Goal: Task Accomplishment & Management: Manage account settings

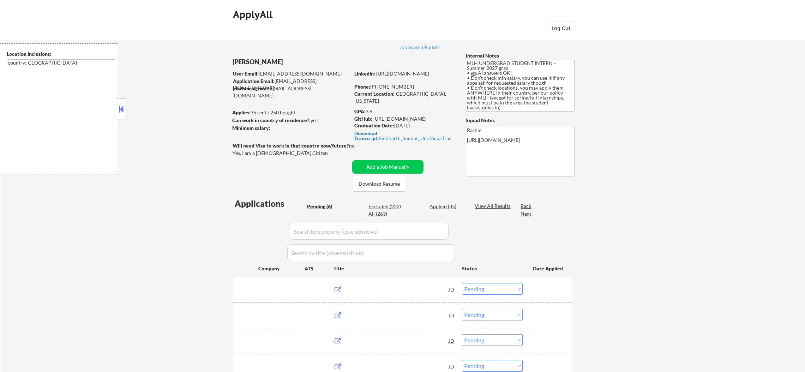
select select ""pending""
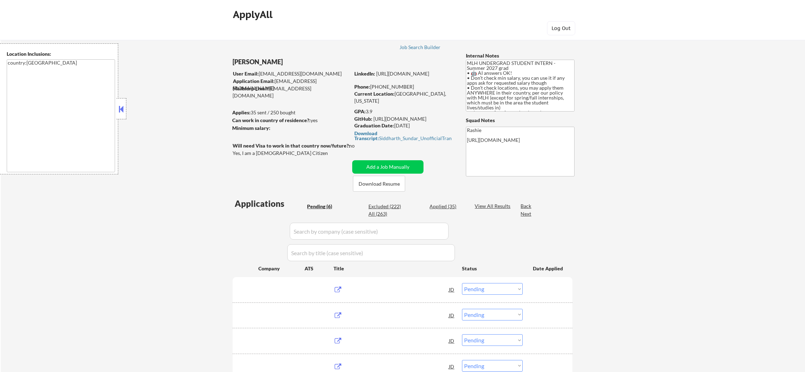
select select ""pending""
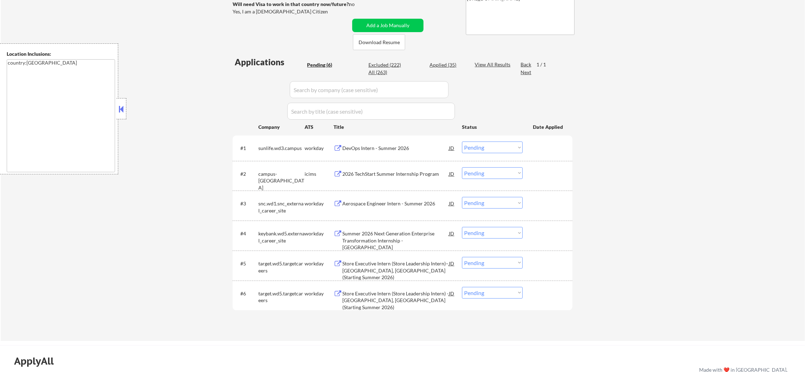
scroll to position [158, 0]
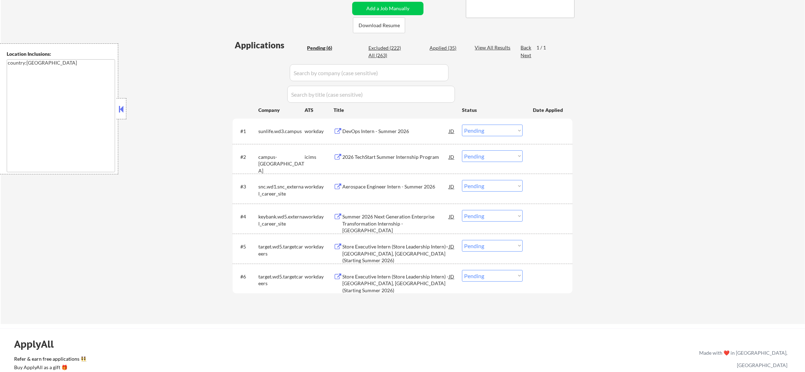
click at [377, 130] on div "DevOps Intern - Summer 2026" at bounding box center [395, 131] width 107 height 7
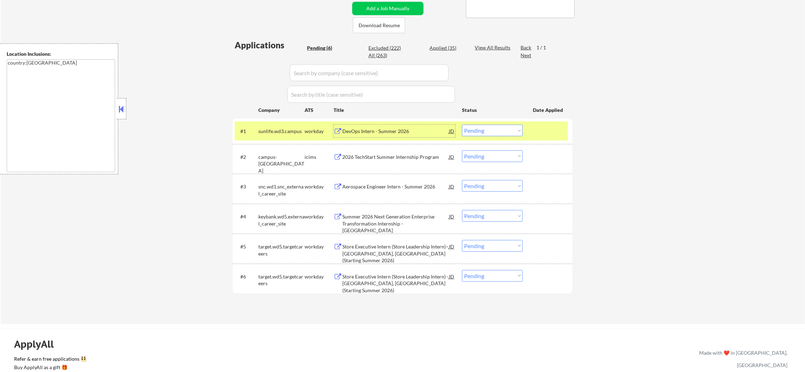
click at [487, 127] on select "Choose an option... Pending Applied Excluded (Questions) Excluded (Expired) Exc…" at bounding box center [492, 131] width 61 height 12
click at [462, 125] on select "Choose an option... Pending Applied Excluded (Questions) Excluded (Expired) Exc…" at bounding box center [492, 131] width 61 height 12
click at [273, 125] on div "sunlife.wd3.campus" at bounding box center [281, 131] width 46 height 13
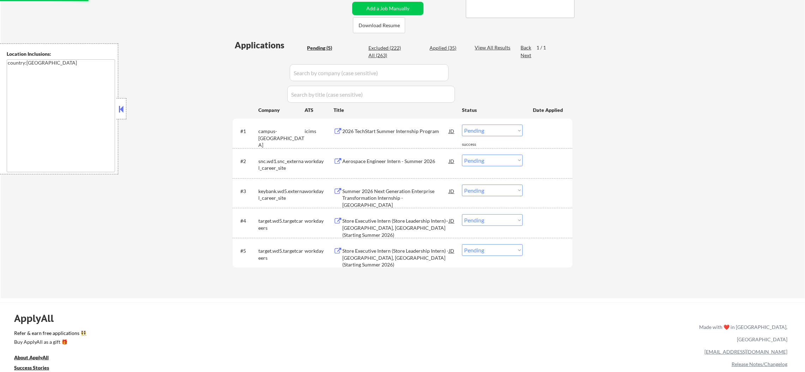
scroll to position [176, 0]
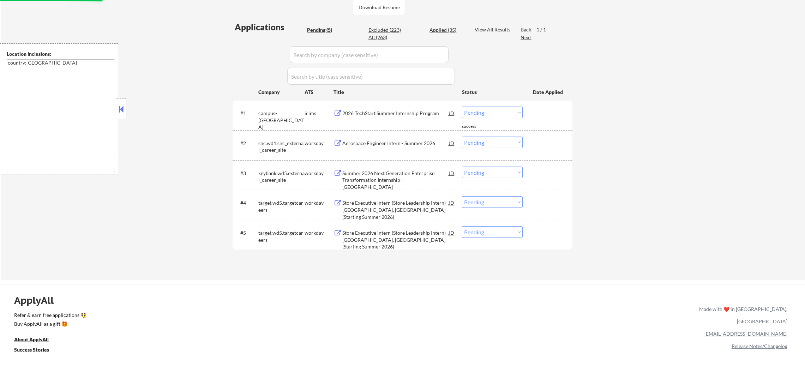
click at [382, 116] on div "2026 TechStart Summer Internship Program" at bounding box center [395, 113] width 107 height 7
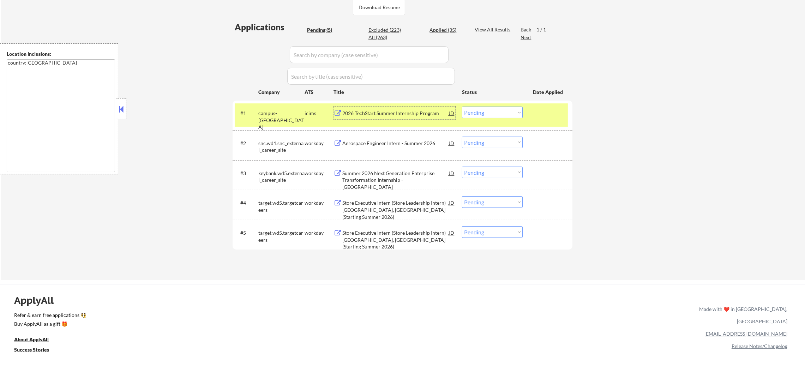
click at [477, 109] on select "Choose an option... Pending Applied Excluded (Questions) Excluded (Expired) Exc…" at bounding box center [492, 113] width 61 height 12
click at [462, 107] on select "Choose an option... Pending Applied Excluded (Questions) Excluded (Expired) Exc…" at bounding box center [492, 113] width 61 height 12
click at [284, 119] on div "campus-libertymutual" at bounding box center [281, 120] width 46 height 21
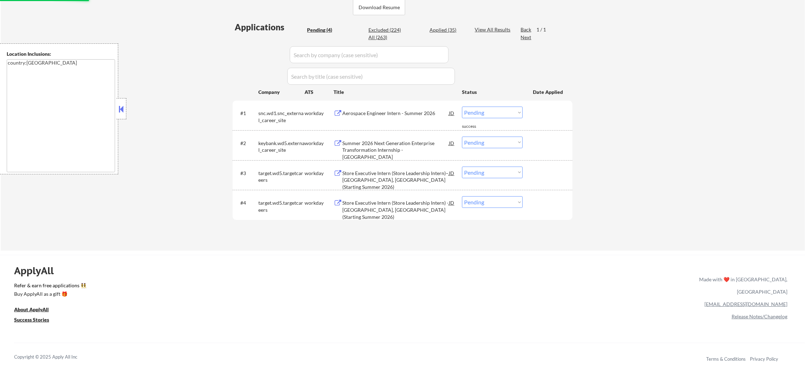
click at [401, 114] on div "Aerospace Engineer Intern - Summer 2026" at bounding box center [395, 113] width 107 height 7
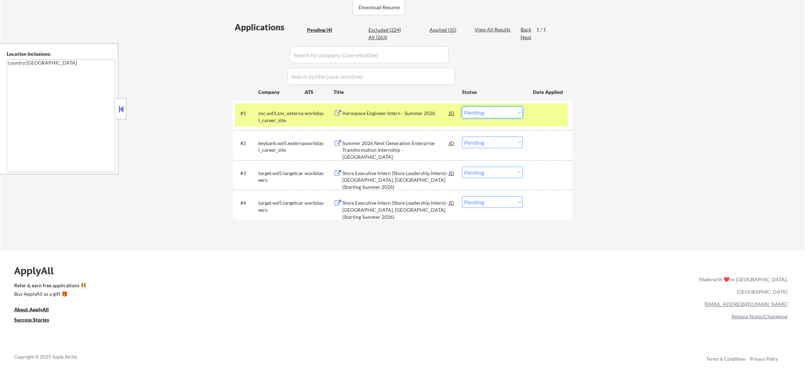
drag, startPoint x: 474, startPoint y: 107, endPoint x: 474, endPoint y: 114, distance: 6.4
click at [474, 108] on select "Choose an option... Pending Applied Excluded (Questions) Excluded (Expired) Exc…" at bounding box center [492, 113] width 61 height 12
click at [462, 107] on select "Choose an option... Pending Applied Excluded (Questions) Excluded (Expired) Exc…" at bounding box center [492, 113] width 61 height 12
click at [267, 114] on div "snc.wd1.snc_external_career_site" at bounding box center [281, 117] width 46 height 14
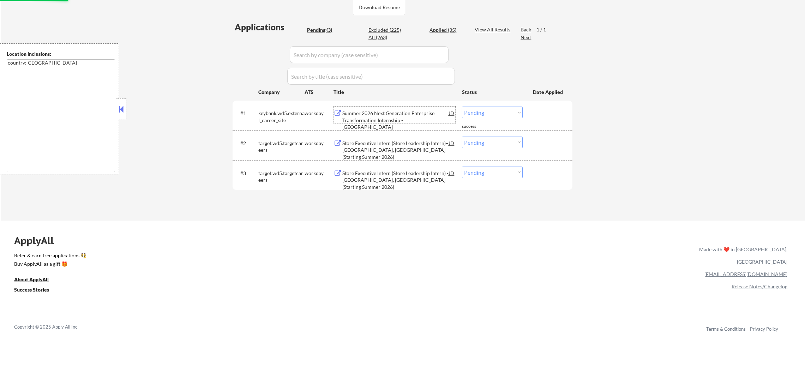
click at [381, 115] on div "Summer 2026 Next Generation Enterprise Transformation Internship - Cleveland" at bounding box center [395, 120] width 107 height 21
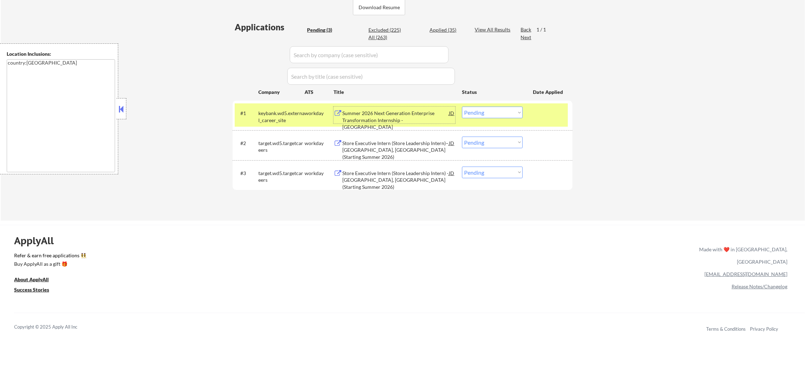
click at [492, 109] on select "Choose an option... Pending Applied Excluded (Questions) Excluded (Expired) Exc…" at bounding box center [492, 113] width 61 height 12
click at [462, 107] on select "Choose an option... Pending Applied Excluded (Questions) Excluded (Expired) Exc…" at bounding box center [492, 113] width 61 height 12
click at [282, 116] on div "keybank.wd5.external_career_site" at bounding box center [281, 117] width 46 height 14
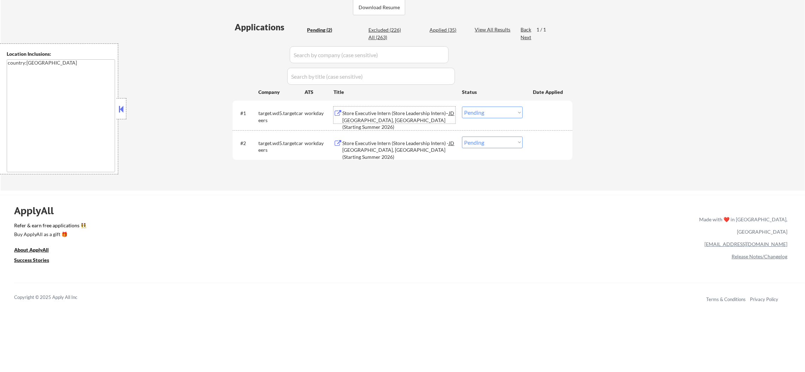
click at [402, 113] on div "Store Executive Intern (Store Leadership Intern)– Cedar Rapids, IA (Starting Su…" at bounding box center [395, 120] width 107 height 21
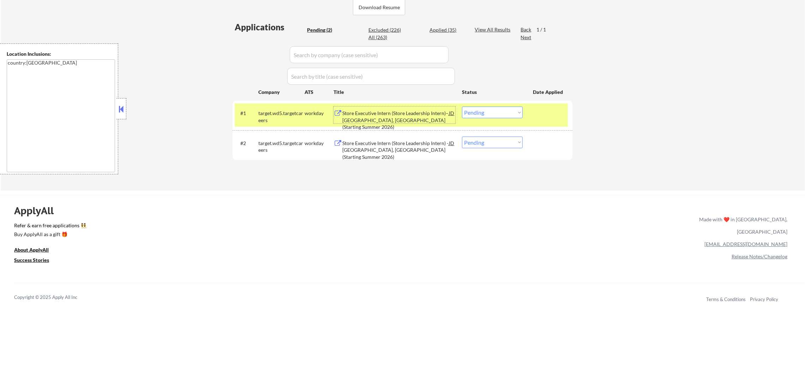
click at [470, 109] on select "Choose an option... Pending Applied Excluded (Questions) Excluded (Expired) Exc…" at bounding box center [492, 113] width 61 height 12
click at [462, 107] on select "Choose an option... Pending Applied Excluded (Questions) Excluded (Expired) Exc…" at bounding box center [492, 113] width 61 height 12
click at [283, 119] on div "target.wd5.targetcareers" at bounding box center [281, 117] width 46 height 14
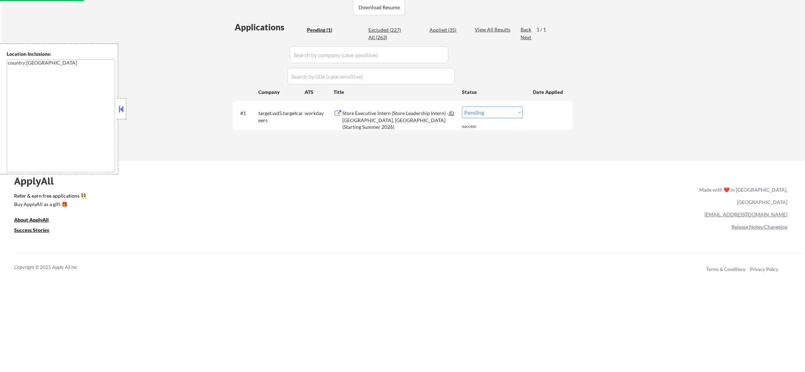
click at [393, 111] on div "Store Executive Intern (Store Leadership Intern) - East St Louis, MO (Starting …" at bounding box center [395, 120] width 107 height 21
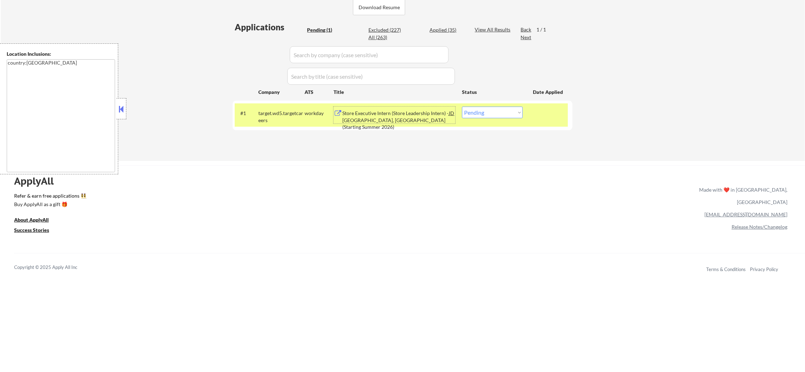
click at [496, 113] on select "Choose an option... Pending Applied Excluded (Questions) Excluded (Expired) Exc…" at bounding box center [492, 113] width 61 height 12
select select ""excluded__bad_match_""
click at [462, 107] on select "Choose an option... Pending Applied Excluded (Questions) Excluded (Expired) Exc…" at bounding box center [492, 113] width 61 height 12
click at [281, 118] on div "target.wd5.targetcareers" at bounding box center [281, 117] width 46 height 14
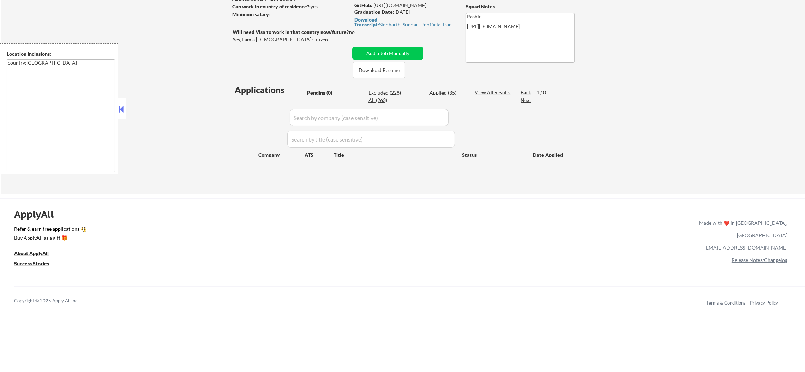
scroll to position [106, 0]
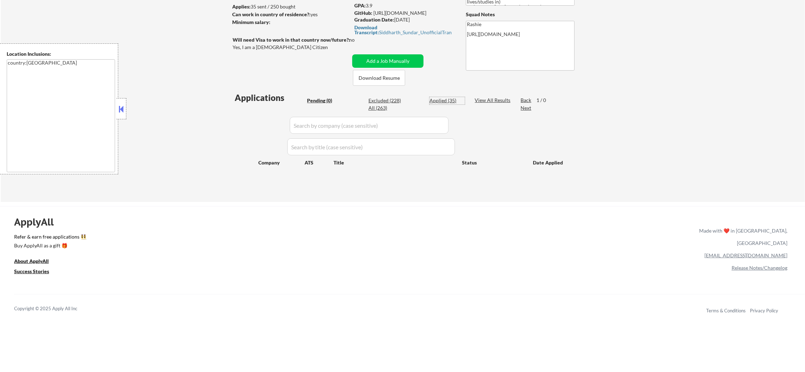
click at [457, 101] on div "Applied (35)" at bounding box center [446, 100] width 35 height 7
click at [445, 99] on div "Applied (35)" at bounding box center [446, 100] width 35 height 7
select select ""applied""
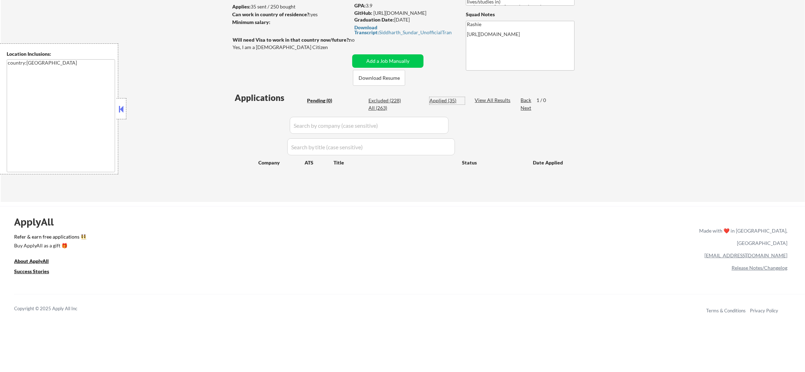
select select ""applied""
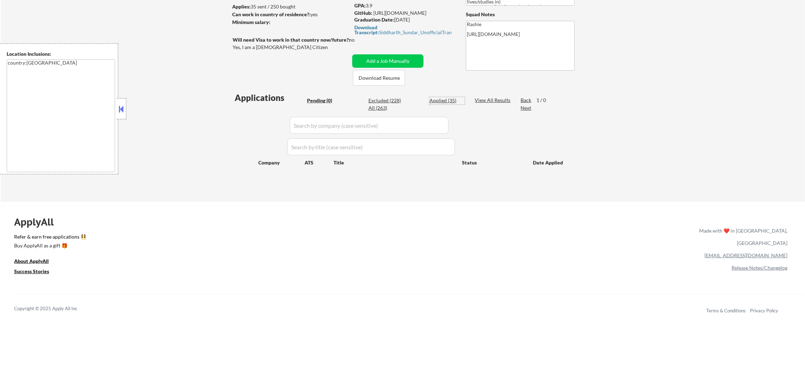
select select ""applied""
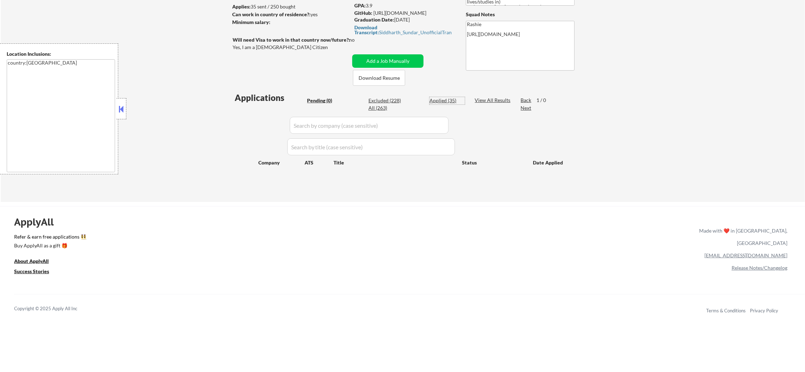
select select ""applied""
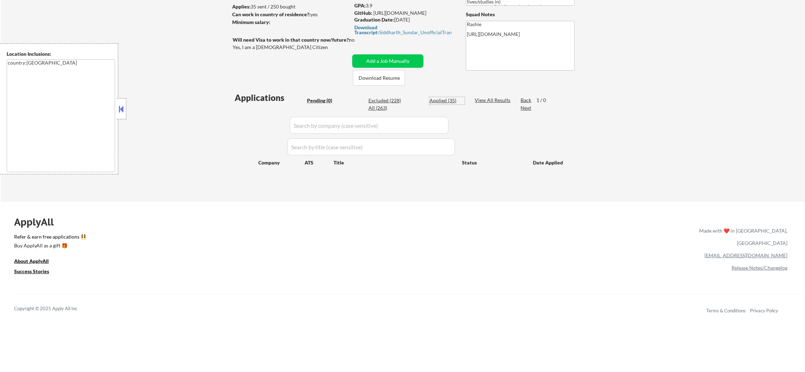
select select ""applied""
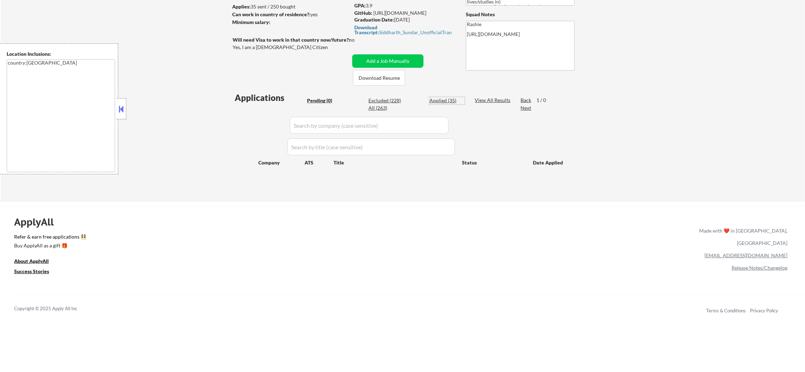
select select ""applied""
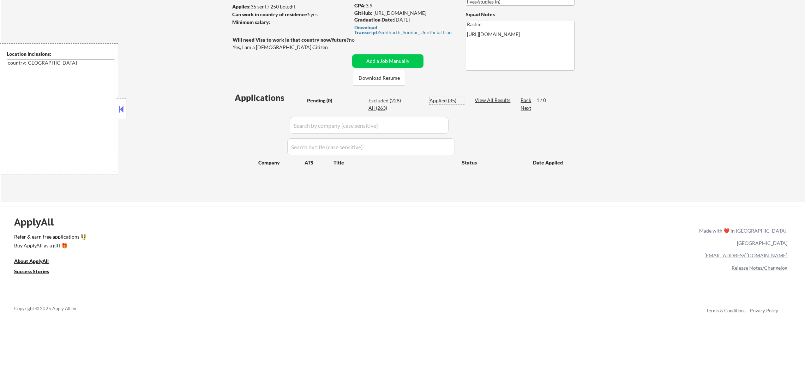
select select ""applied""
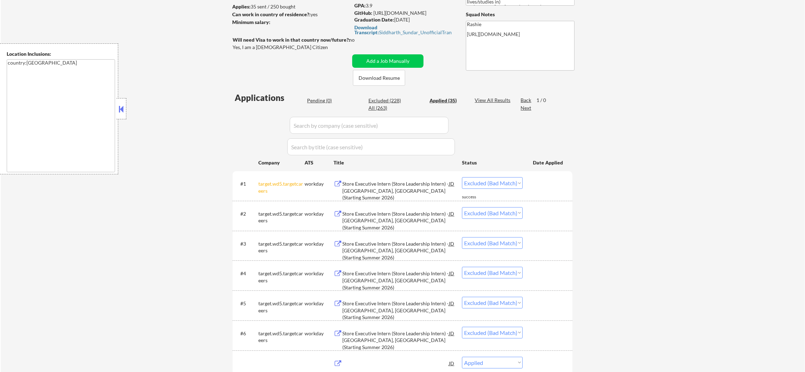
select select ""applied""
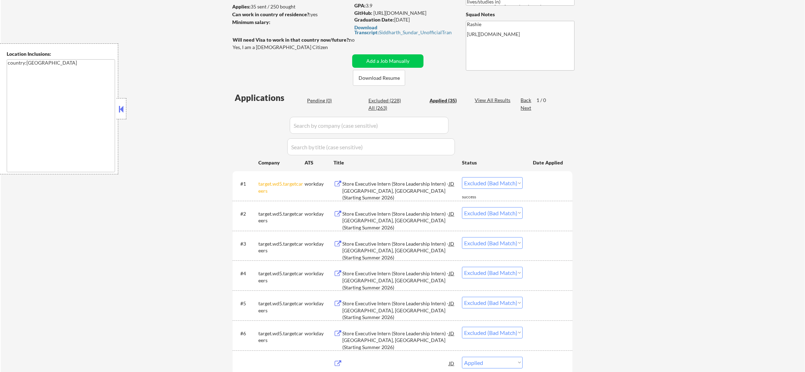
select select ""applied""
click at [444, 101] on div "Applied (35)" at bounding box center [446, 100] width 35 height 7
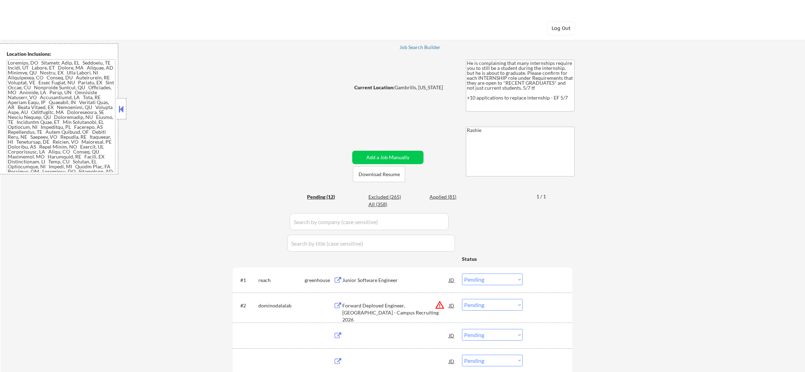
select select ""pending""
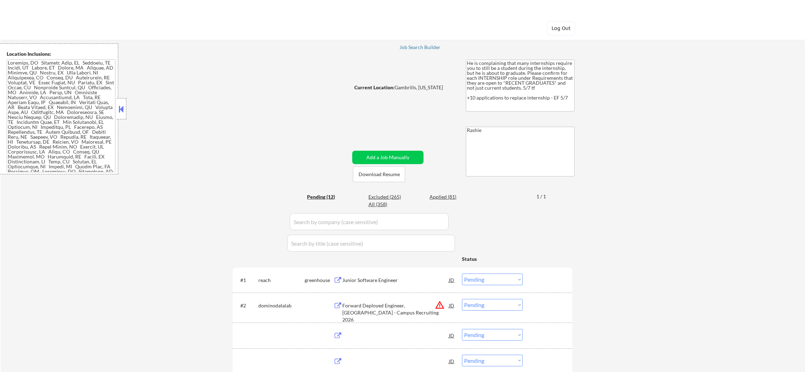
select select ""pending""
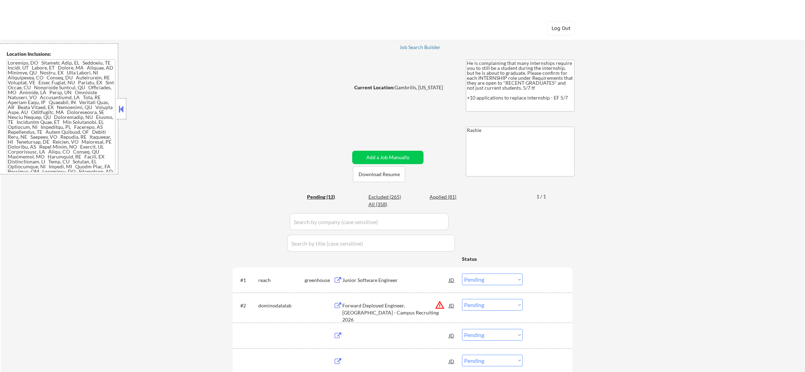
select select ""pending""
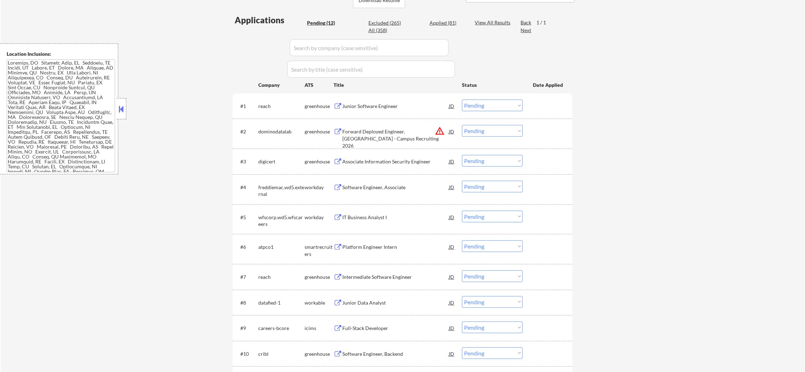
scroll to position [176, 0]
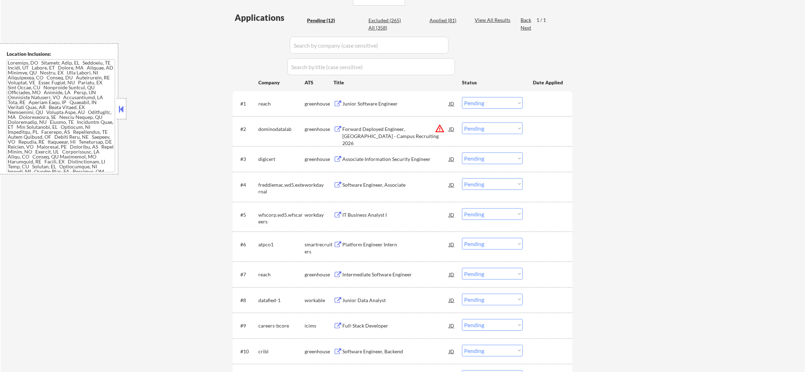
click at [438, 126] on button "warning_amber" at bounding box center [440, 129] width 10 height 10
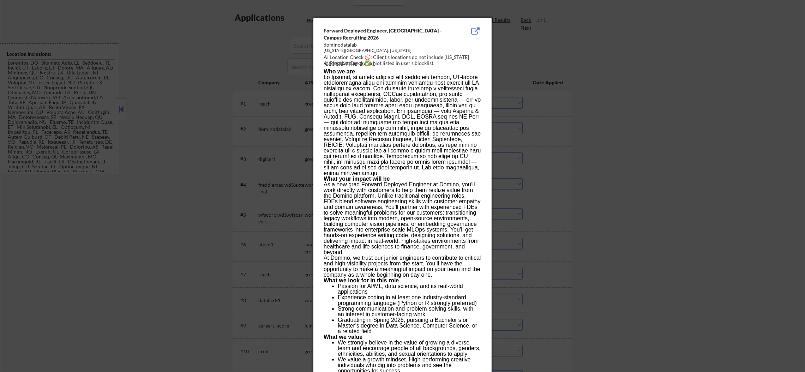
click at [520, 120] on div at bounding box center [402, 186] width 805 height 372
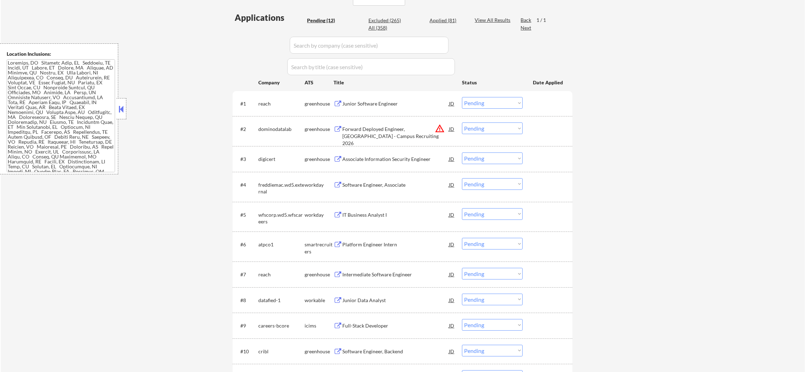
drag, startPoint x: 495, startPoint y: 127, endPoint x: 493, endPoint y: 132, distance: 6.2
click at [495, 127] on select "Choose an option... Pending Applied Excluded (Questions) Excluded (Expired) Exc…" at bounding box center [492, 128] width 61 height 12
click at [462, 122] on select "Choose an option... Pending Applied Excluded (Questions) Excluded (Expired) Exc…" at bounding box center [492, 128] width 61 height 12
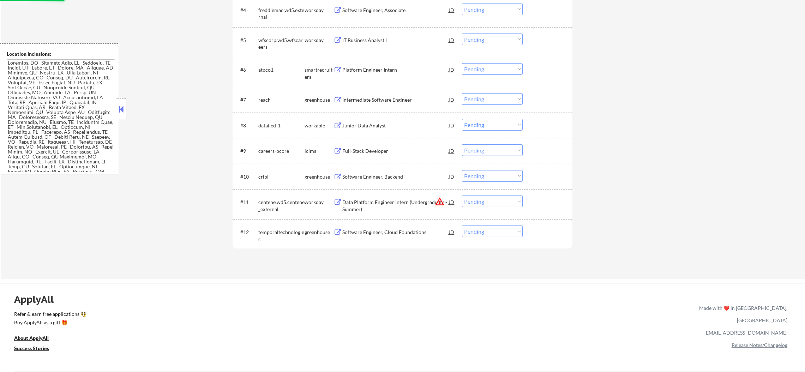
scroll to position [388, 0]
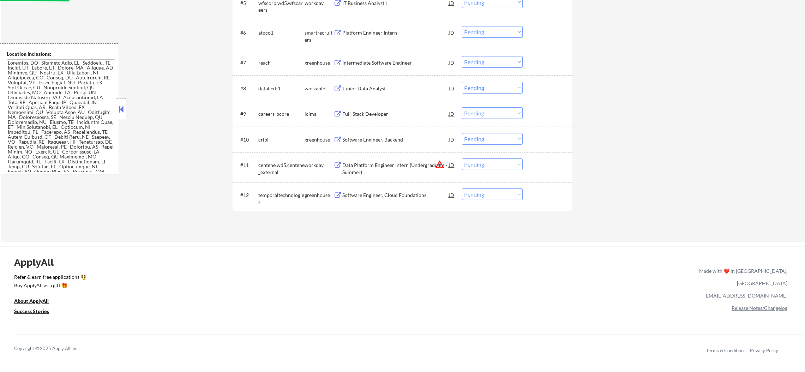
select select ""pending""
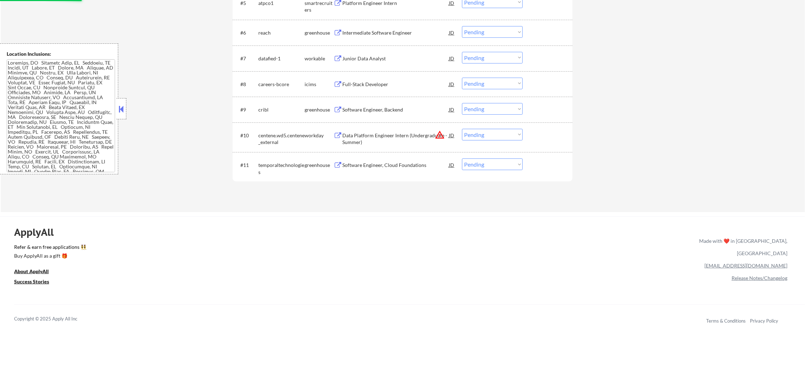
click at [440, 133] on button "warning_amber" at bounding box center [440, 135] width 10 height 10
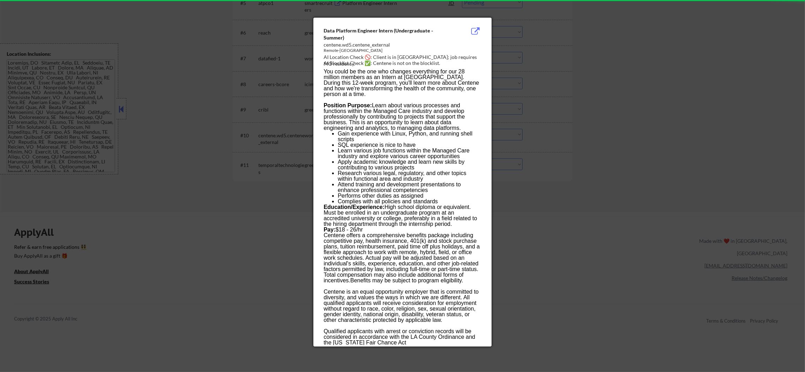
click at [551, 109] on div at bounding box center [402, 186] width 805 height 372
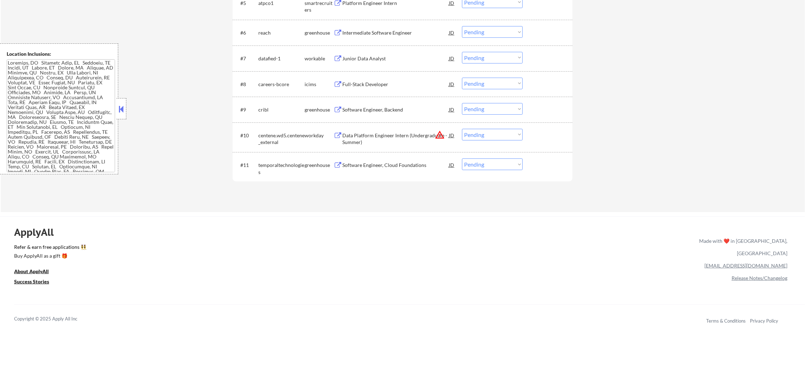
click at [488, 134] on select "Choose an option... Pending Applied Excluded (Questions) Excluded (Expired) Exc…" at bounding box center [492, 135] width 61 height 12
click at [462, 129] on select "Choose an option... Pending Applied Excluded (Questions) Excluded (Expired) Exc…" at bounding box center [492, 135] width 61 height 12
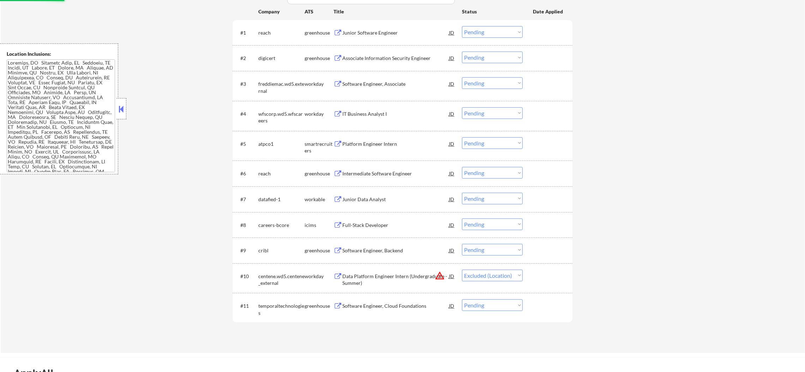
scroll to position [36, 0]
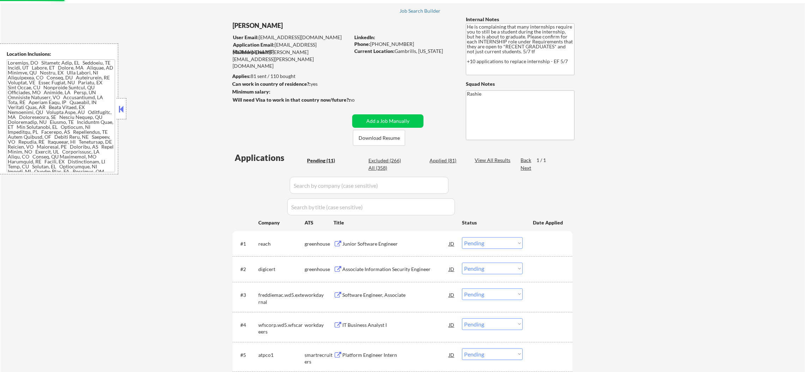
select select ""pending""
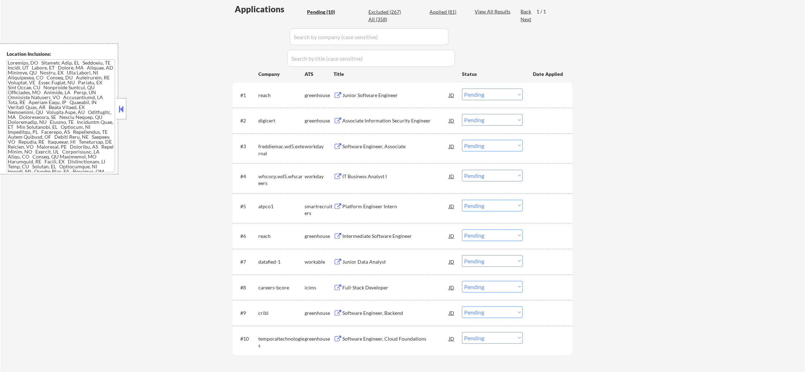
scroll to position [160, 0]
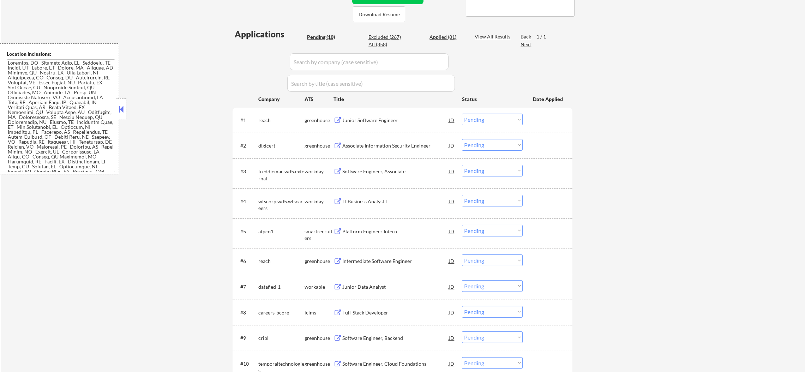
click at [376, 119] on div "Junior Software Engineer" at bounding box center [395, 120] width 107 height 7
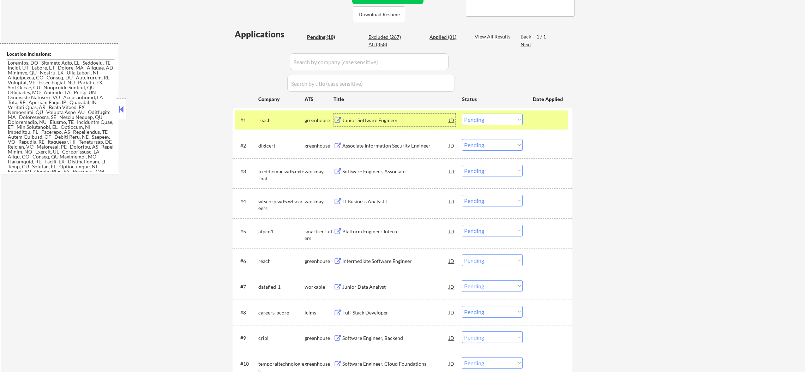
click at [482, 118] on select "Choose an option... Pending Applied Excluded (Questions) Excluded (Expired) Exc…" at bounding box center [492, 120] width 61 height 12
click at [462, 114] on select "Choose an option... Pending Applied Excluded (Questions) Excluded (Expired) Exc…" at bounding box center [492, 120] width 61 height 12
click at [275, 118] on div "reach" at bounding box center [281, 120] width 46 height 7
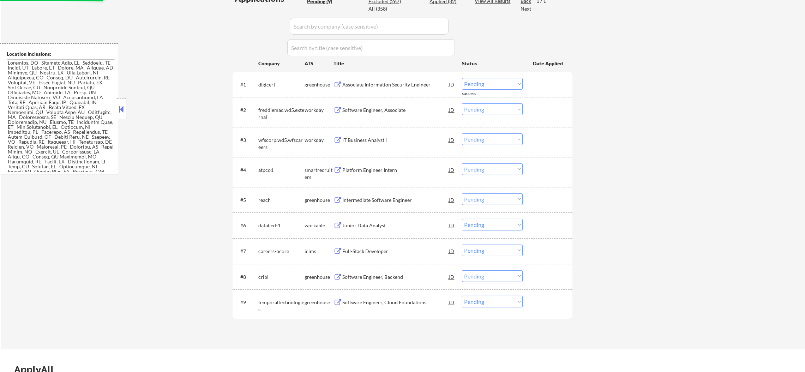
scroll to position [230, 0]
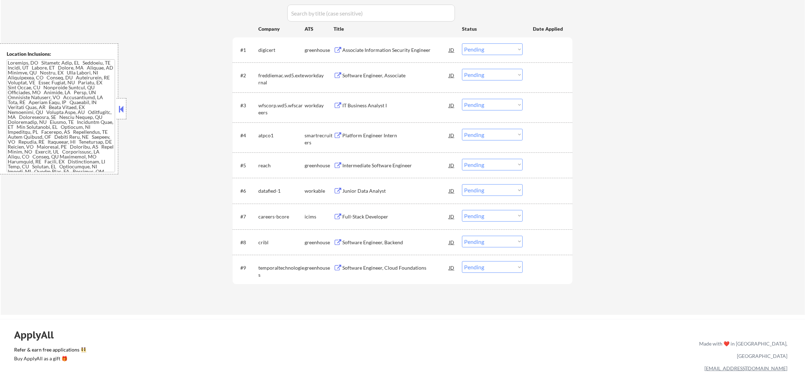
click at [401, 52] on div "Associate Information Security Engineer" at bounding box center [395, 50] width 107 height 7
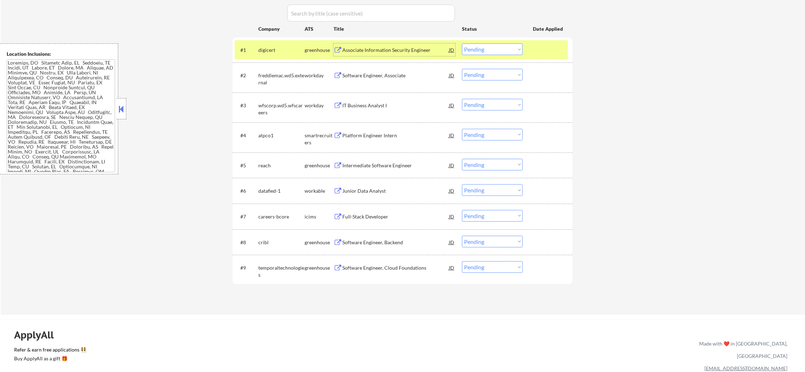
click at [473, 51] on select "Choose an option... Pending Applied Excluded (Questions) Excluded (Expired) Exc…" at bounding box center [492, 49] width 61 height 12
click at [462, 43] on select "Choose an option... Pending Applied Excluded (Questions) Excluded (Expired) Exc…" at bounding box center [492, 49] width 61 height 12
click at [272, 56] on div "#1 digicert greenhouse Associate Information Security Engineer JD Choose an opt…" at bounding box center [401, 49] width 333 height 19
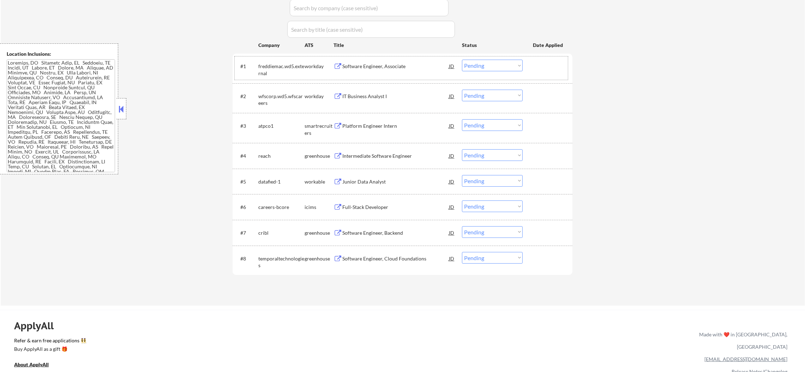
scroll to position [213, 0]
click at [388, 72] on div "Software Engineer, Associate" at bounding box center [395, 67] width 107 height 13
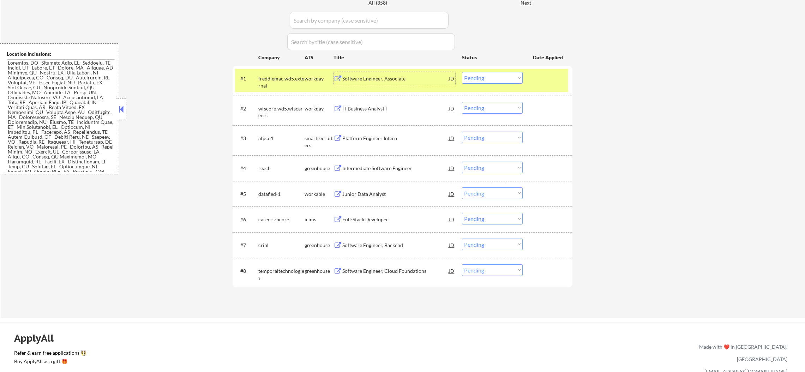
scroll to position [195, 0]
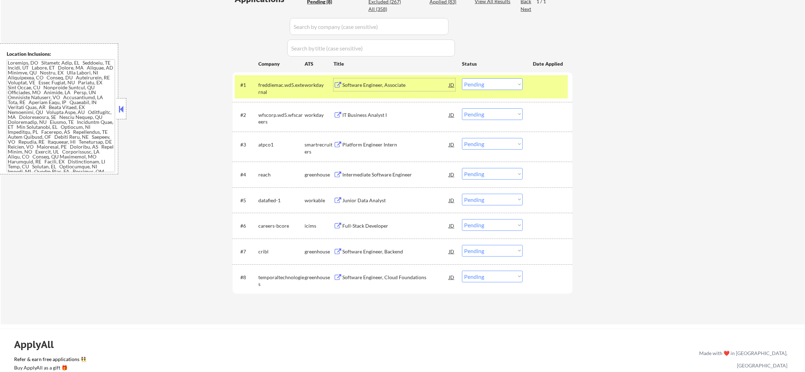
click at [388, 82] on div "Software Engineer, Associate" at bounding box center [395, 85] width 107 height 7
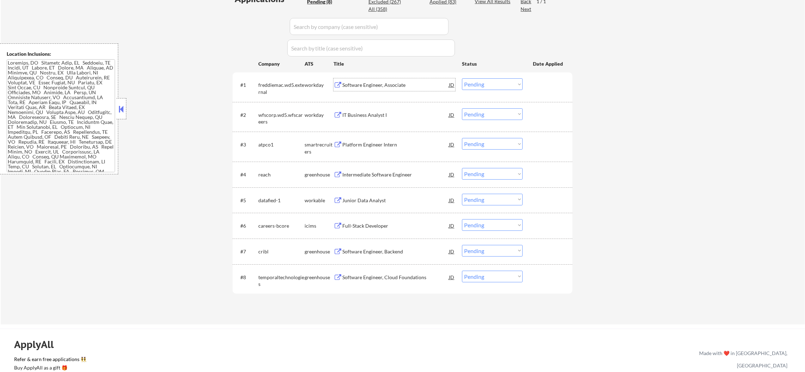
click at [480, 84] on select "Choose an option... Pending Applied Excluded (Questions) Excluded (Expired) Exc…" at bounding box center [492, 84] width 61 height 12
click at [462, 78] on select "Choose an option... Pending Applied Excluded (Questions) Excluded (Expired) Exc…" at bounding box center [492, 84] width 61 height 12
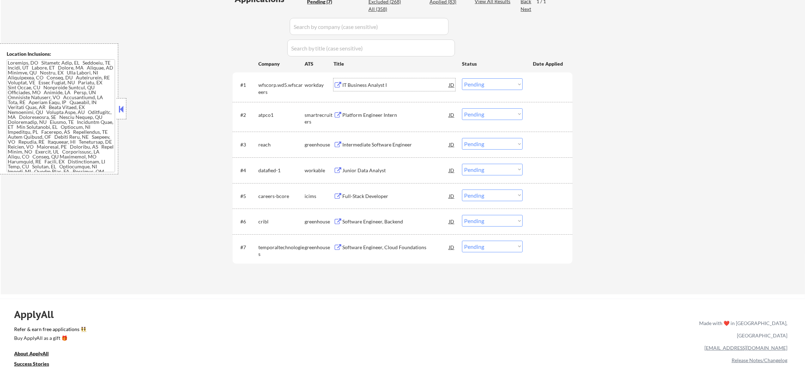
click at [382, 85] on div "IT Business Analyst I" at bounding box center [395, 85] width 107 height 7
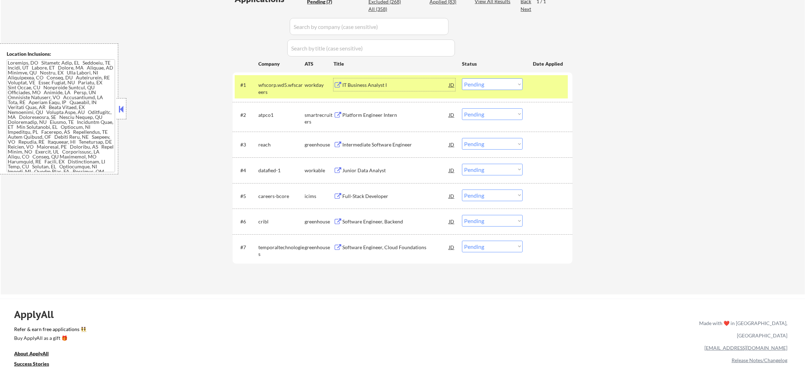
click at [478, 84] on select "Choose an option... Pending Applied Excluded (Questions) Excluded (Expired) Exc…" at bounding box center [492, 84] width 61 height 12
click at [462, 78] on select "Choose an option... Pending Applied Excluded (Questions) Excluded (Expired) Exc…" at bounding box center [492, 84] width 61 height 12
click at [288, 89] on div "wfscorp.wd5.wfscareers" at bounding box center [281, 89] width 46 height 14
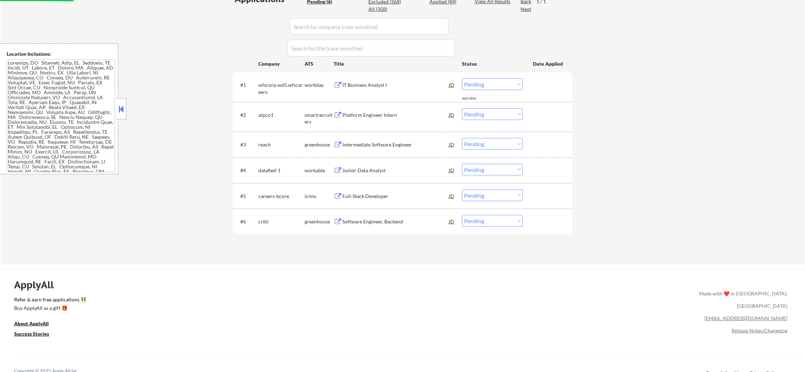
scroll to position [160, 0]
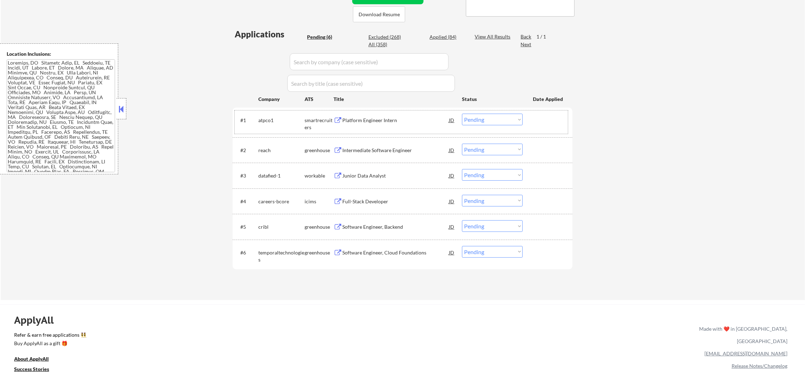
click at [378, 117] on div "Platform Engineer Intern" at bounding box center [395, 120] width 107 height 7
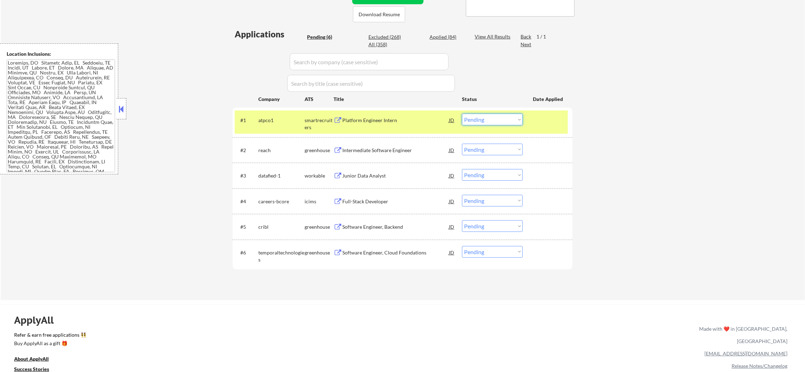
click at [467, 123] on select "Choose an option... Pending Applied Excluded (Questions) Excluded (Expired) Exc…" at bounding box center [492, 120] width 61 height 12
click at [462, 114] on select "Choose an option... Pending Applied Excluded (Questions) Excluded (Expired) Exc…" at bounding box center [492, 120] width 61 height 12
click at [275, 119] on div "atpco1" at bounding box center [281, 120] width 46 height 7
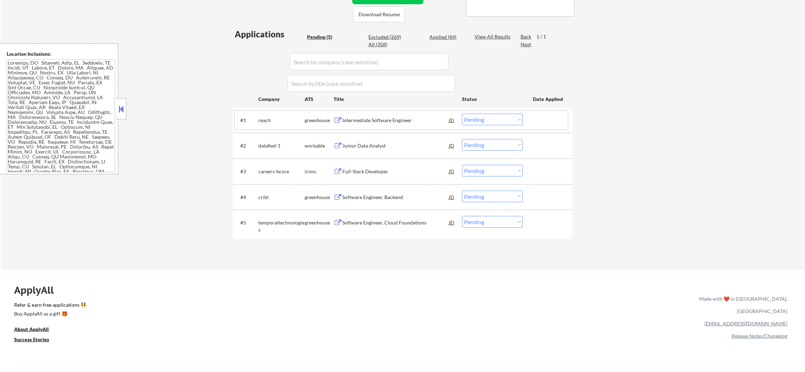
click at [390, 119] on div "Intermediate Software Engineer" at bounding box center [395, 120] width 107 height 7
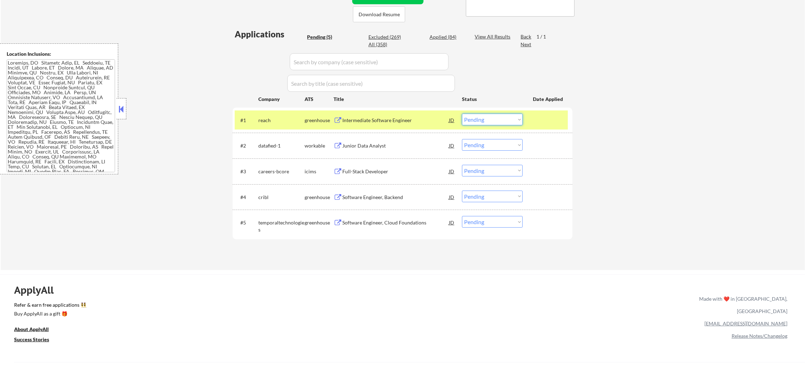
click at [472, 118] on select "Choose an option... Pending Applied Excluded (Questions) Excluded (Expired) Exc…" at bounding box center [492, 120] width 61 height 12
click at [462, 114] on select "Choose an option... Pending Applied Excluded (Questions) Excluded (Expired) Exc…" at bounding box center [492, 120] width 61 height 12
click at [283, 118] on div "reach" at bounding box center [281, 120] width 46 height 7
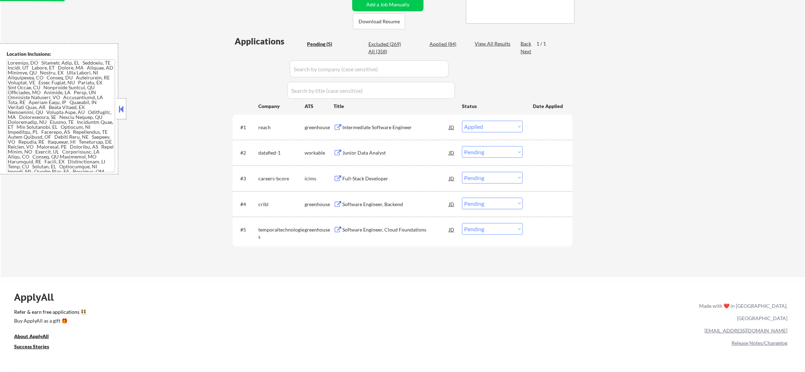
scroll to position [142, 0]
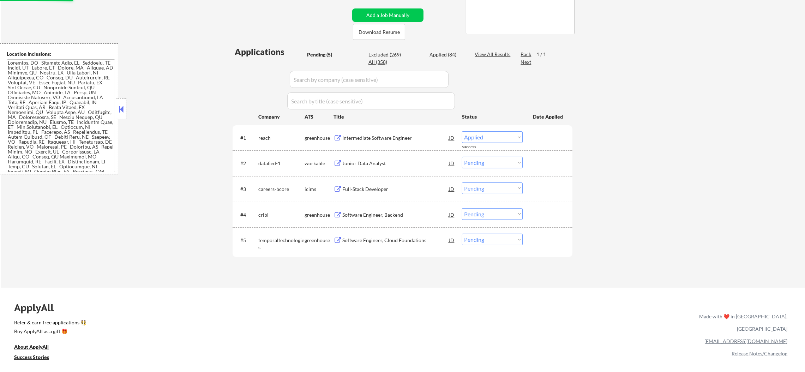
select select ""pending""
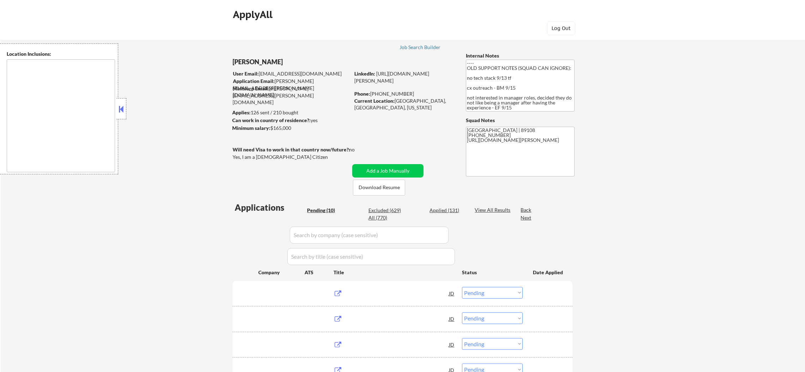
select select ""pending""
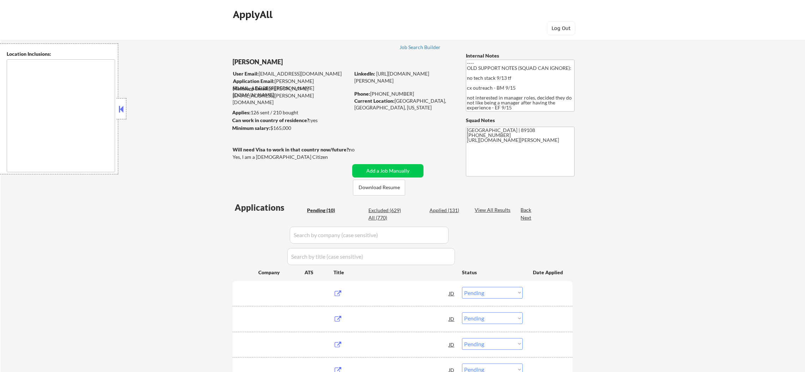
select select ""pending""
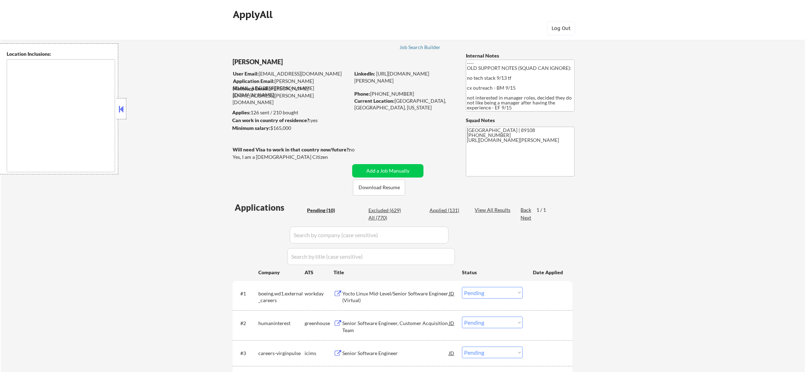
click at [445, 207] on div "Applied (131)" at bounding box center [446, 210] width 35 height 7
select select ""applied""
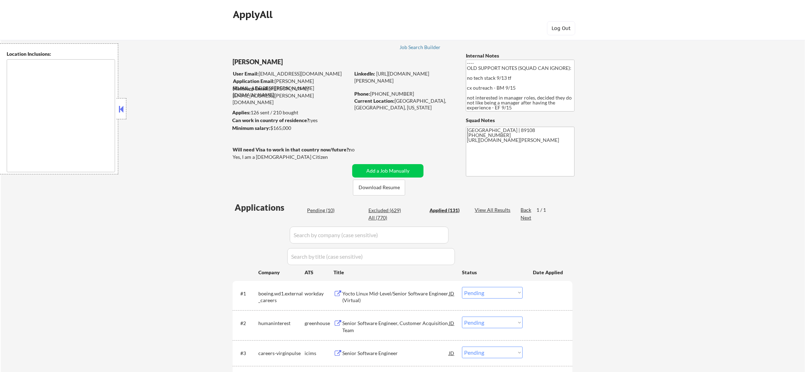
select select ""applied""
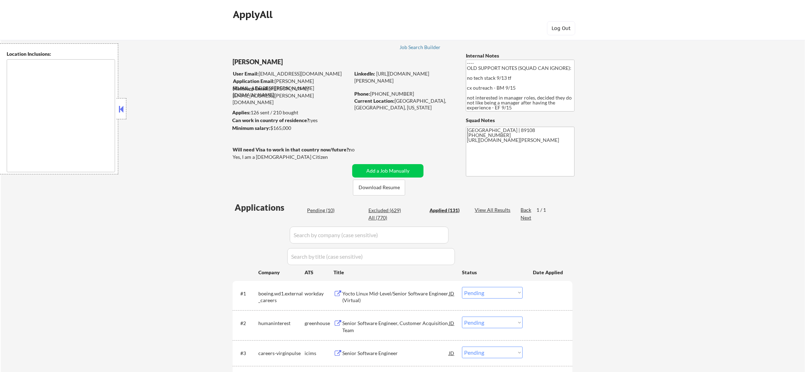
select select ""applied""
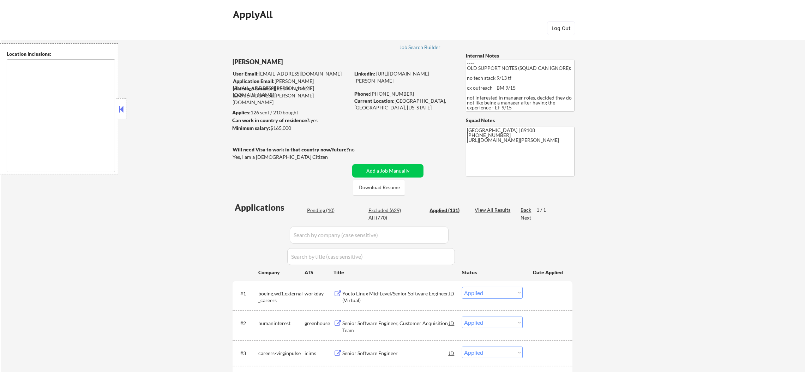
select select ""applied""
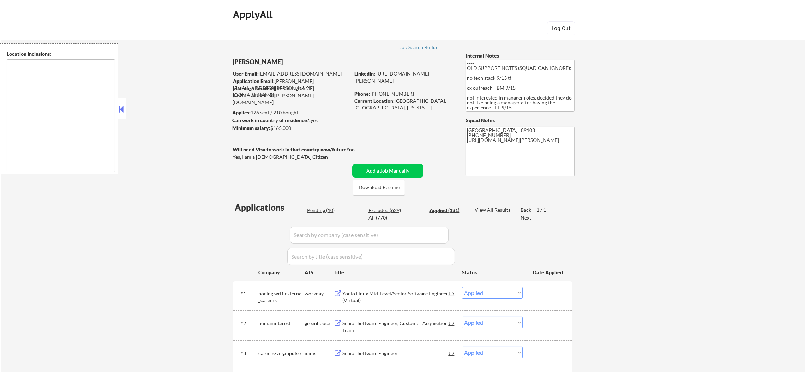
select select ""applied""
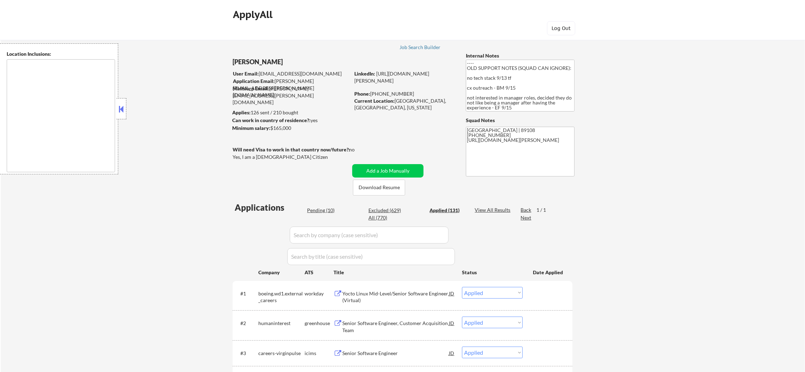
select select ""applied""
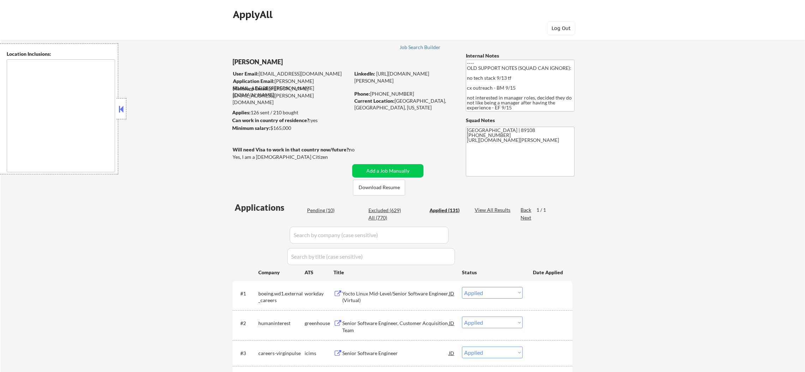
select select ""applied""
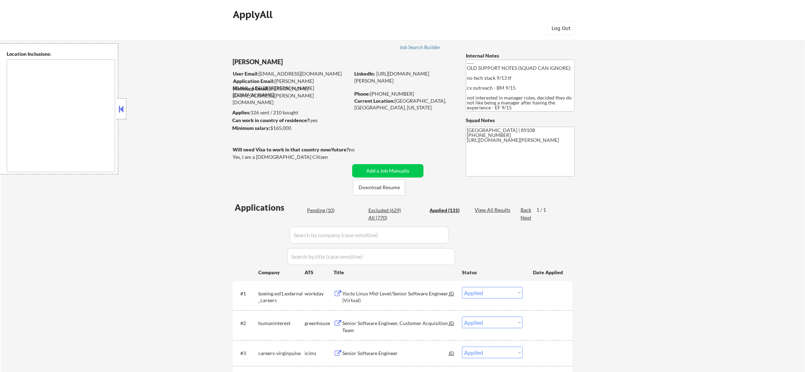
select select ""applied""
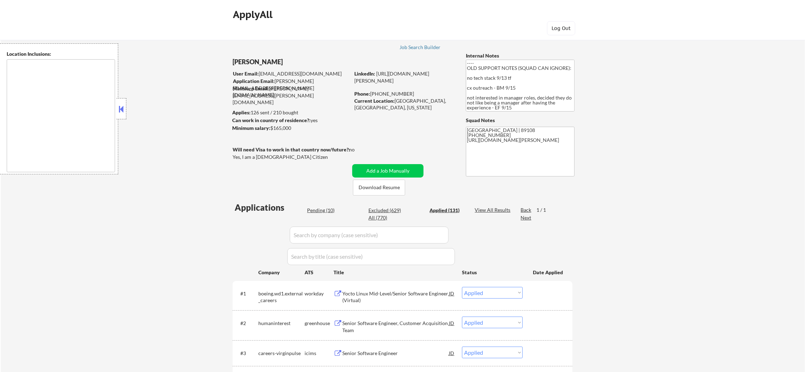
select select ""applied""
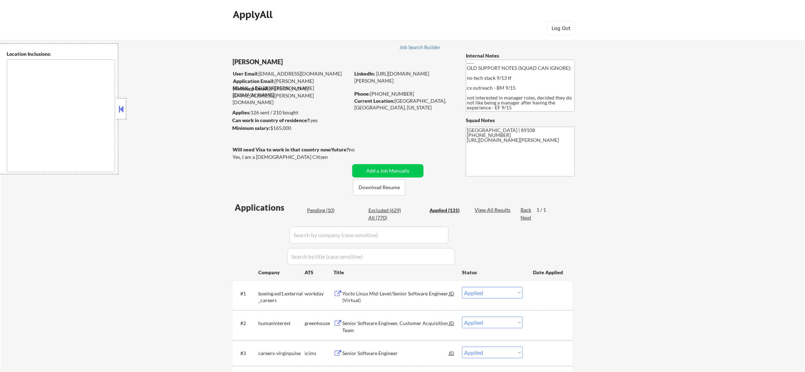
select select ""applied""
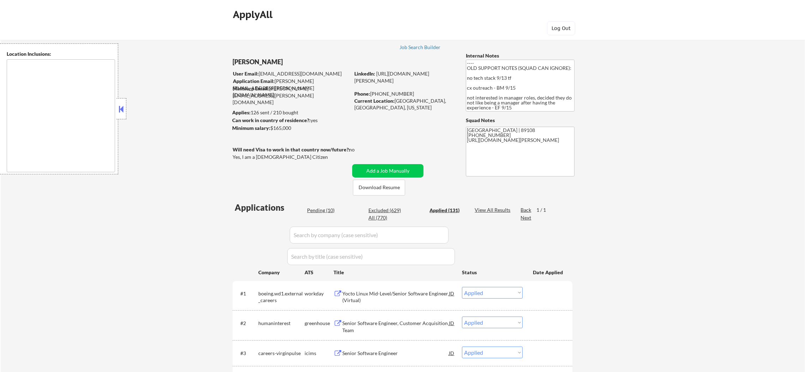
select select ""applied""
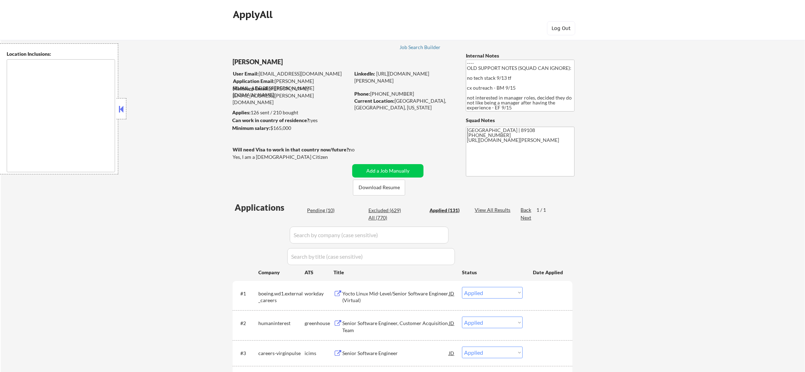
select select ""applied""
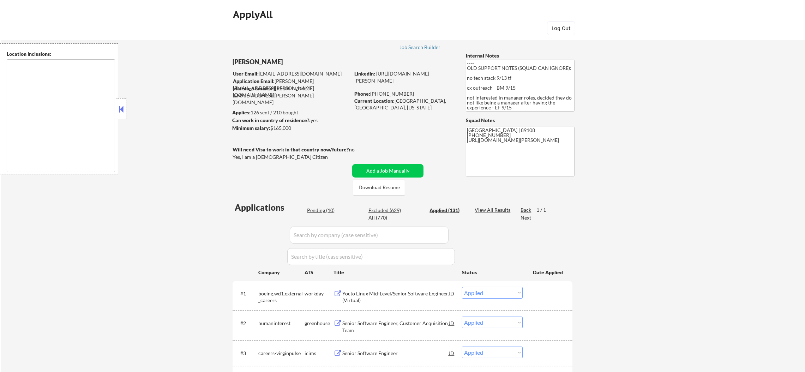
select select ""applied""
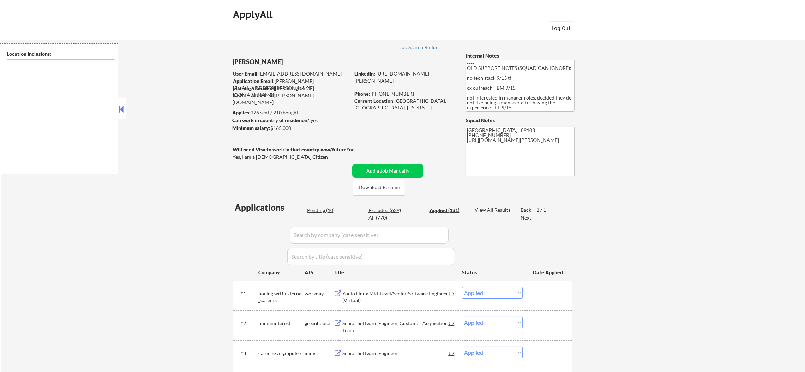
select select ""applied""
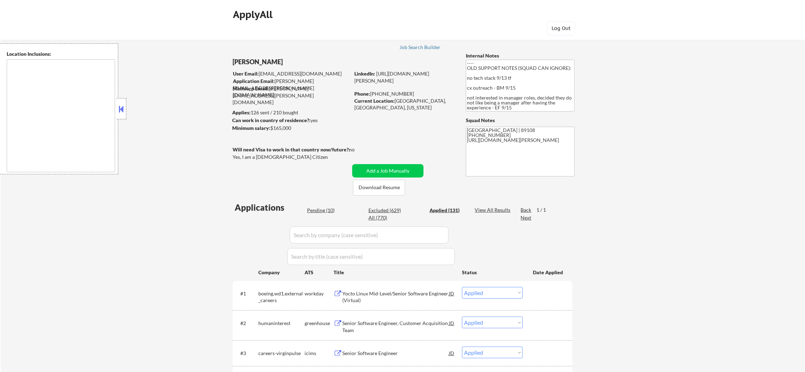
select select ""applied""
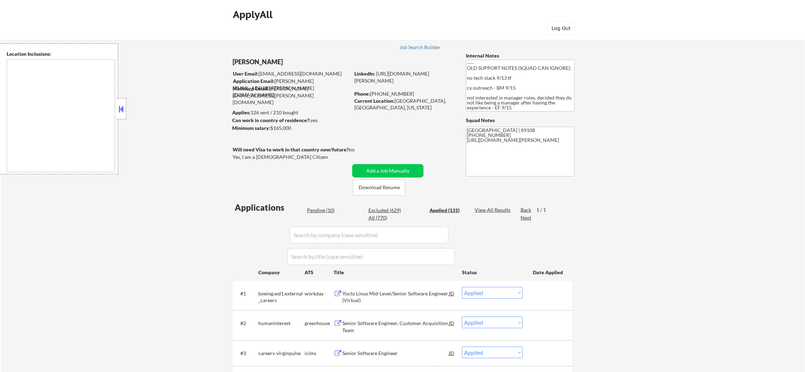
select select ""applied""
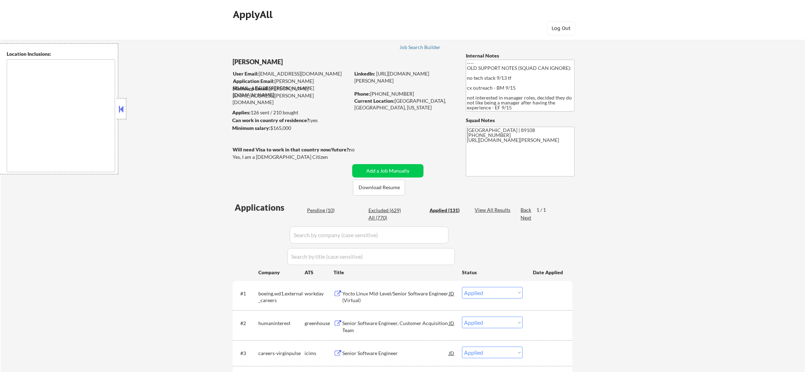
select select ""applied""
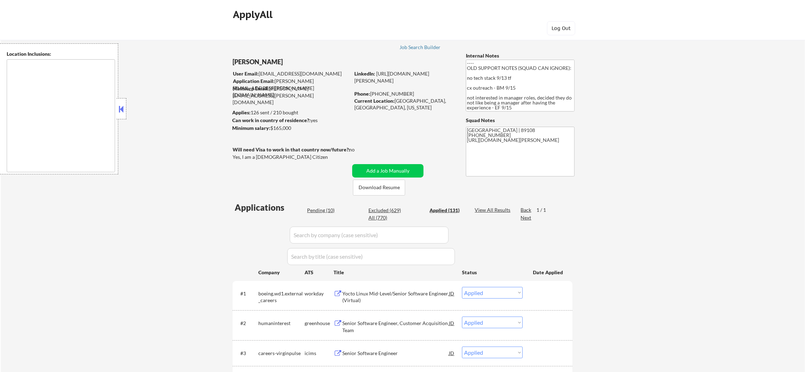
select select ""applied""
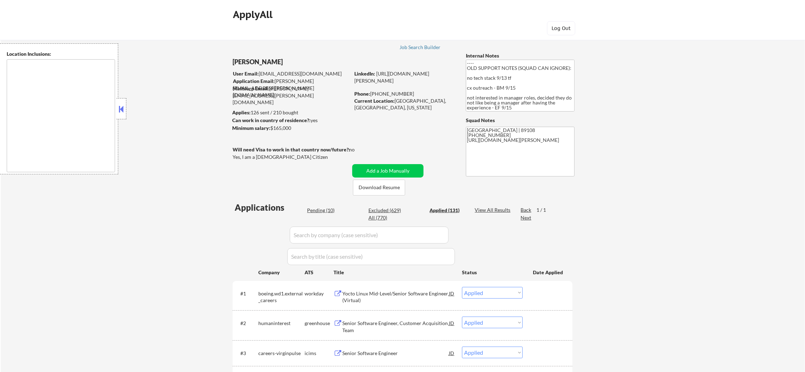
select select ""applied""
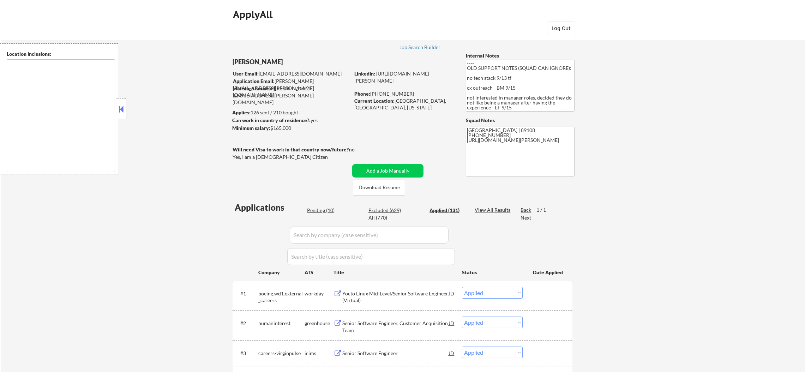
select select ""applied""
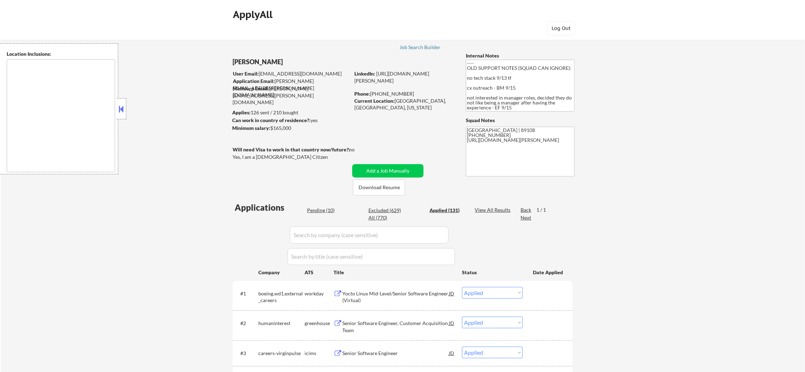
select select ""applied""
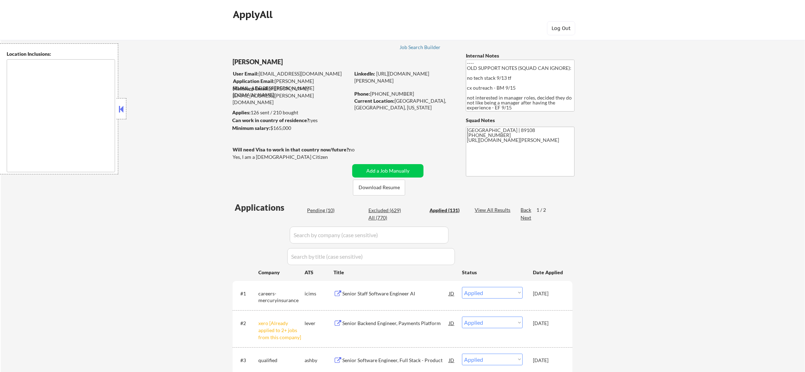
scroll to position [141, 0]
